Goal: Transaction & Acquisition: Purchase product/service

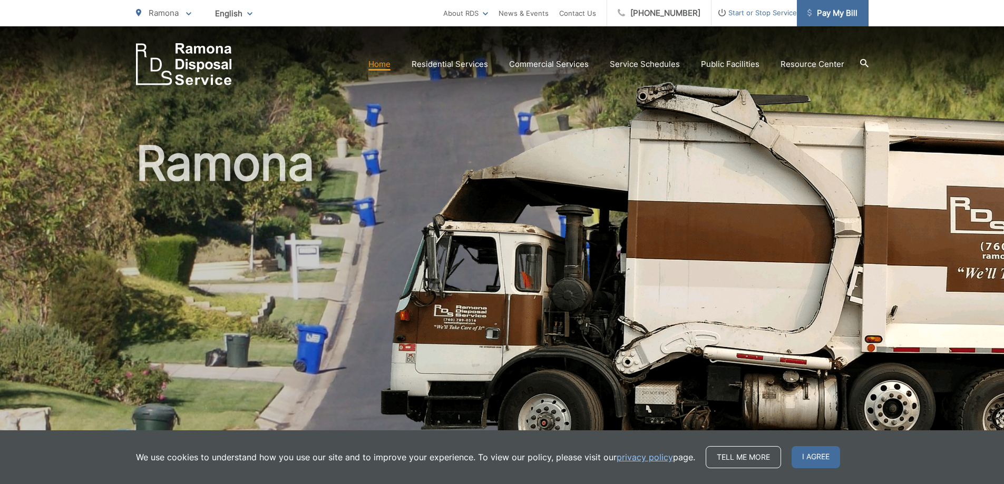
click at [847, 13] on span "Pay My Bill" at bounding box center [832, 13] width 50 height 13
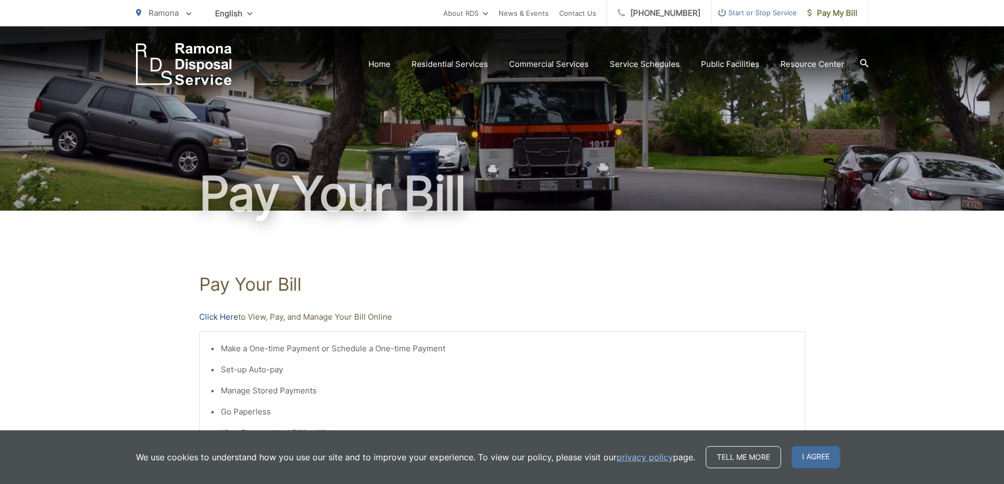
click at [229, 320] on link "Click Here" at bounding box center [218, 317] width 39 height 13
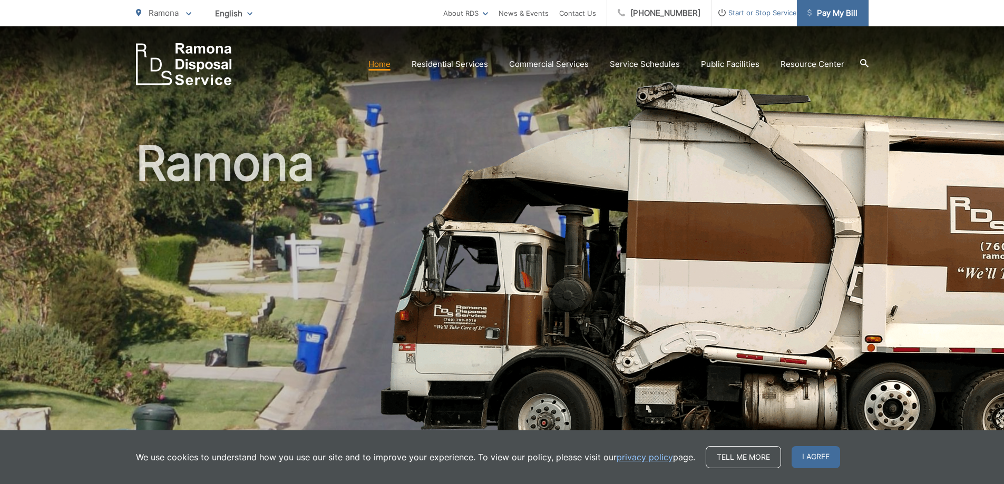
click at [824, 18] on span "Pay My Bill" at bounding box center [832, 13] width 50 height 13
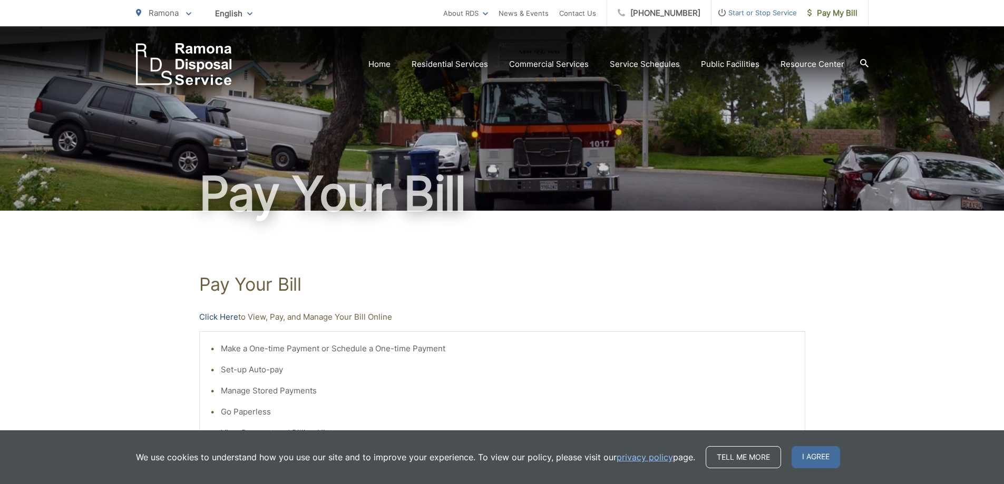
click at [226, 315] on link "Click Here" at bounding box center [218, 317] width 39 height 13
